Goal: Information Seeking & Learning: Learn about a topic

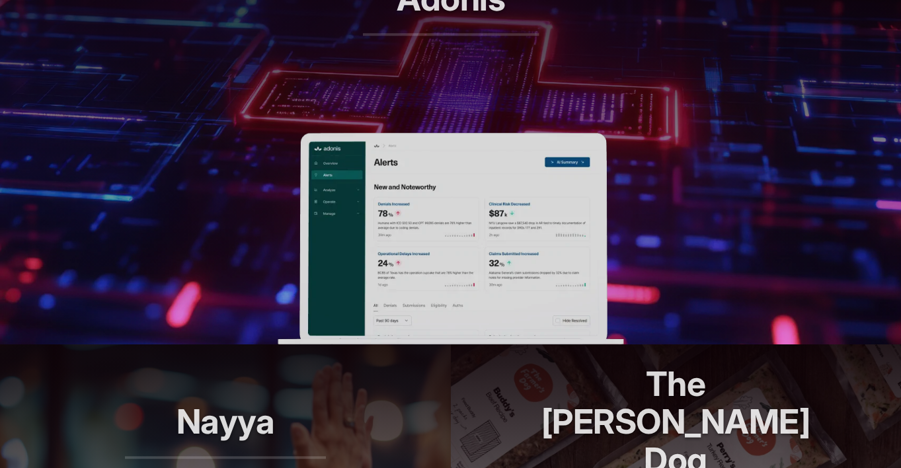
scroll to position [564, 0]
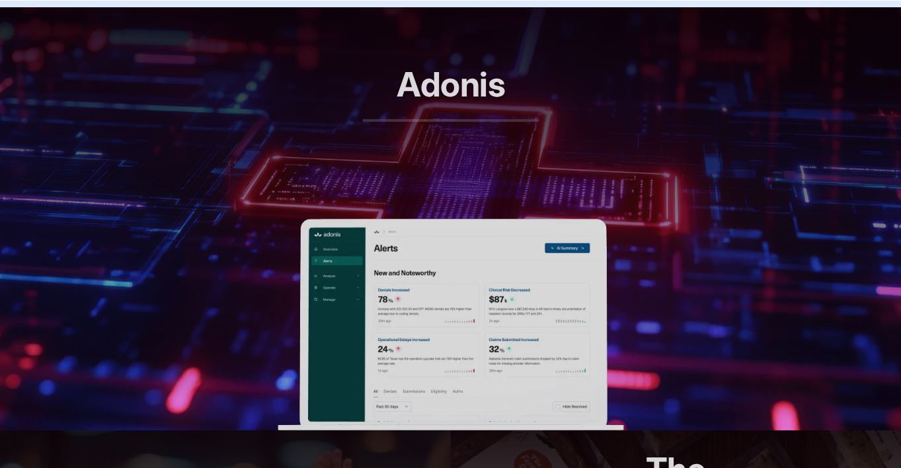
click at [437, 100] on h2 "Adonis" at bounding box center [450, 93] width 176 height 56
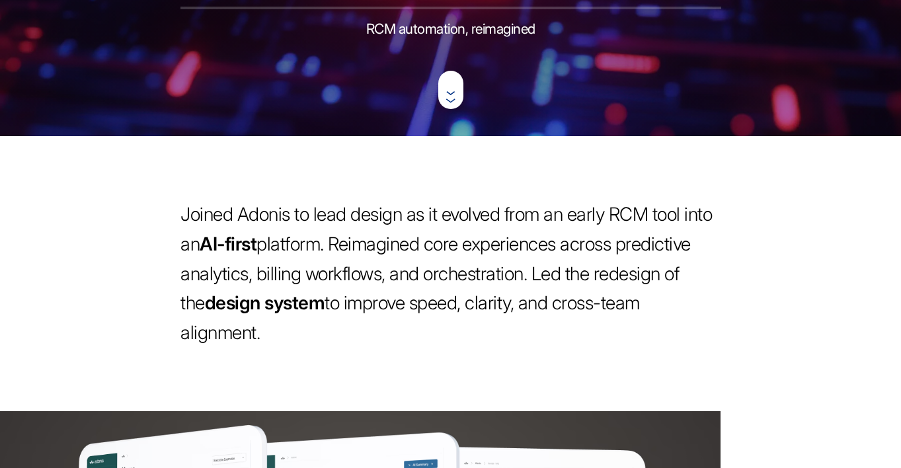
scroll to position [379, 0]
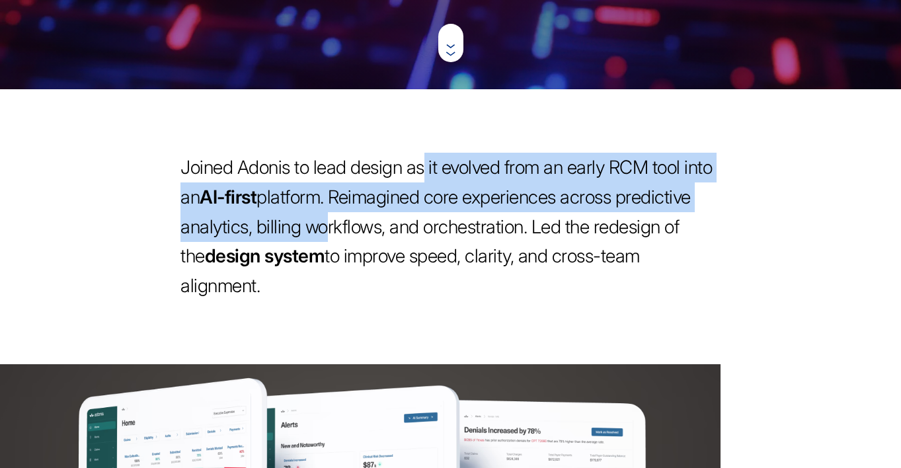
drag, startPoint x: 437, startPoint y: 163, endPoint x: 479, endPoint y: 221, distance: 72.1
click at [479, 221] on p "Joined Adonis to lead design as it evolved from an early RCM tool into an AI-fi…" at bounding box center [450, 227] width 541 height 148
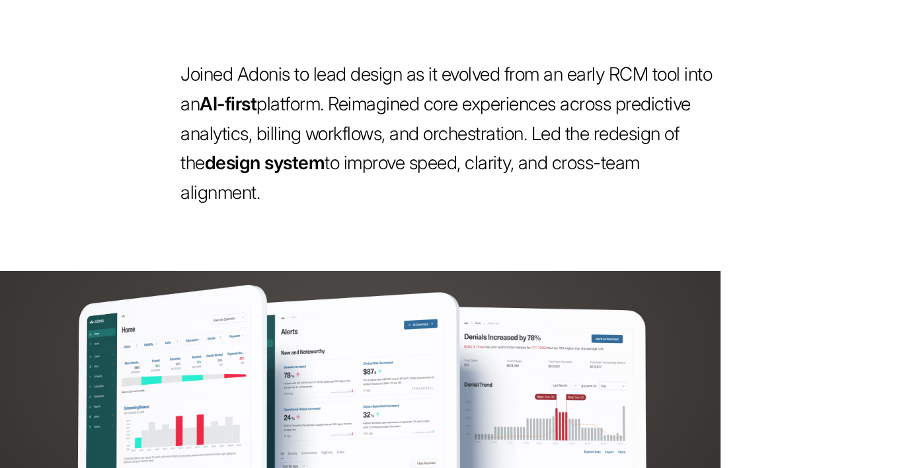
scroll to position [476, 0]
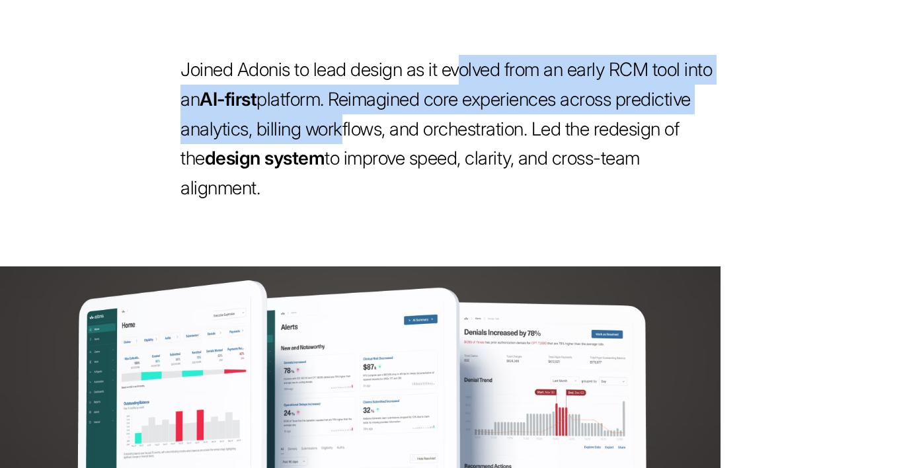
drag, startPoint x: 477, startPoint y: 77, endPoint x: 496, endPoint y: 123, distance: 49.5
click at [496, 123] on p "Joined Adonis to lead design as it evolved from an early RCM tool into an AI-fi…" at bounding box center [450, 129] width 541 height 148
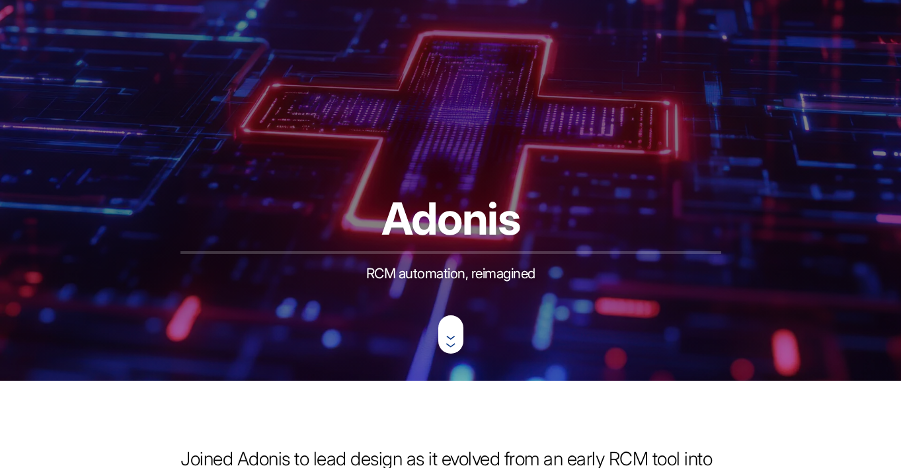
scroll to position [0, 0]
